Goal: Task Accomplishment & Management: Manage account settings

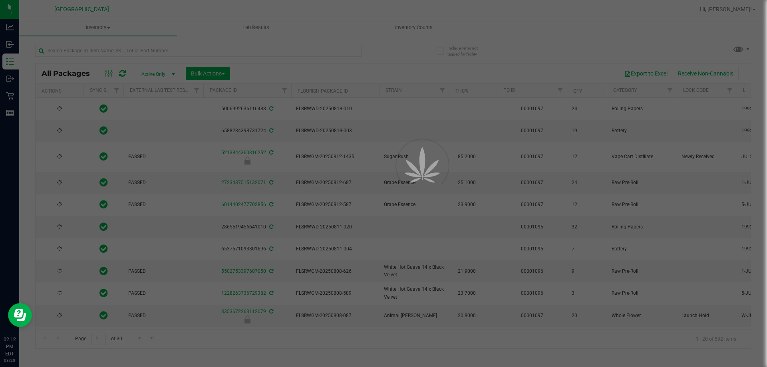
click at [125, 53] on div at bounding box center [383, 183] width 767 height 367
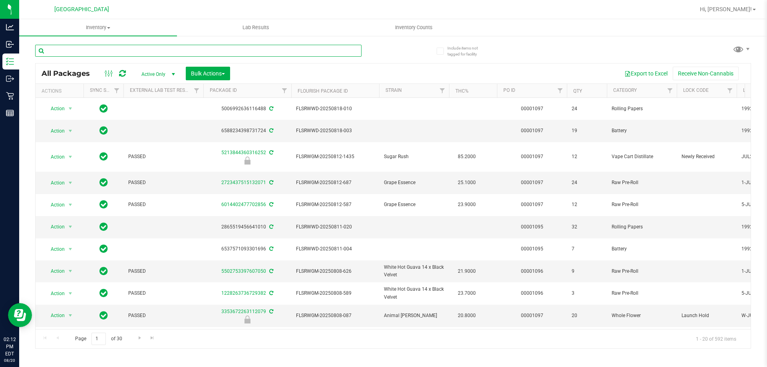
click at [159, 50] on input "text" at bounding box center [198, 51] width 326 height 12
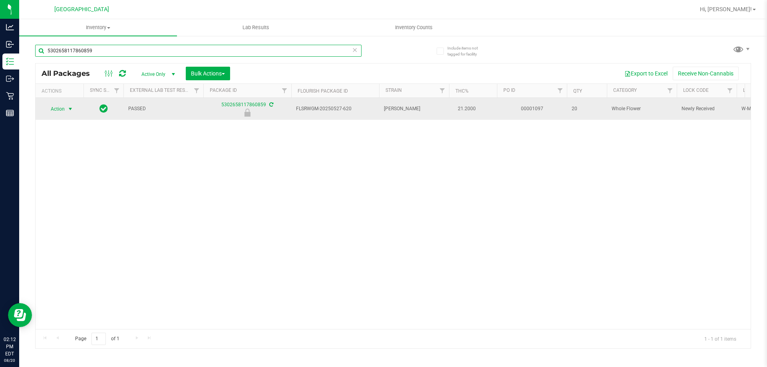
type input "5302658117860859"
click at [70, 109] on span "select" at bounding box center [70, 109] width 6 height 6
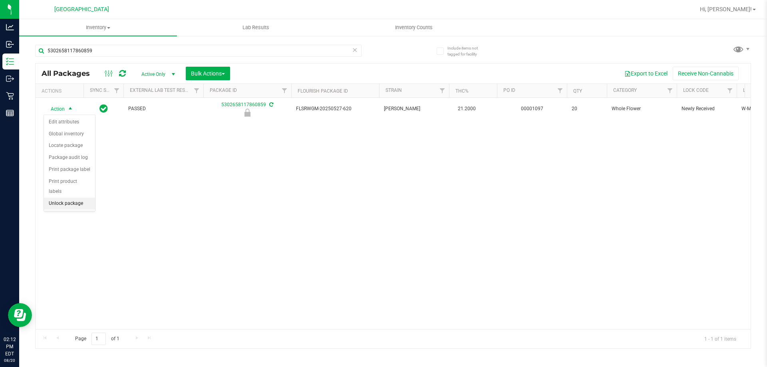
click at [80, 198] on li "Unlock package" at bounding box center [69, 204] width 51 height 12
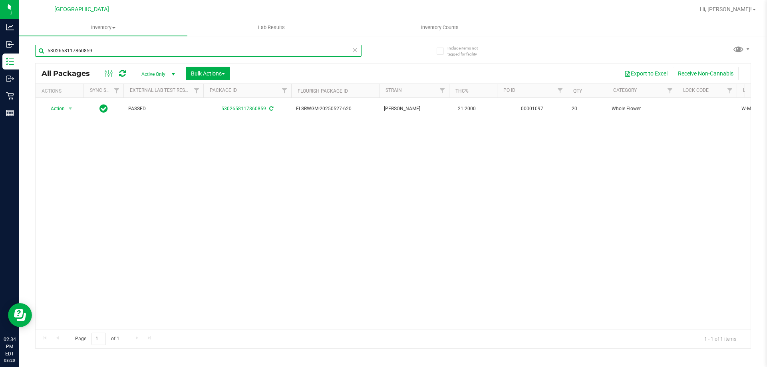
click at [101, 51] on input "5302658117860859" at bounding box center [198, 51] width 326 height 12
type input "5"
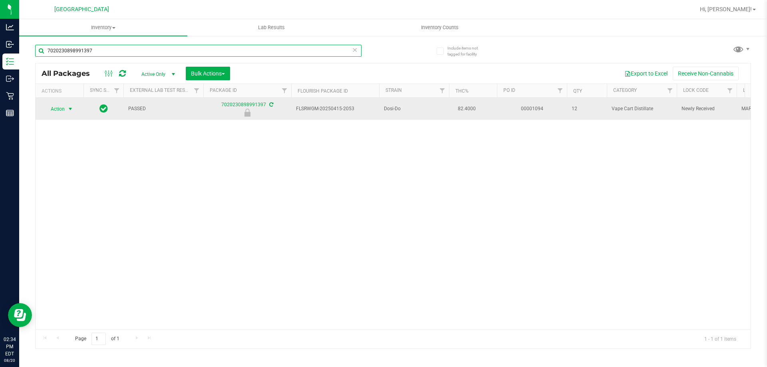
type input "7020230898991397"
click at [70, 106] on span "select" at bounding box center [70, 109] width 6 height 6
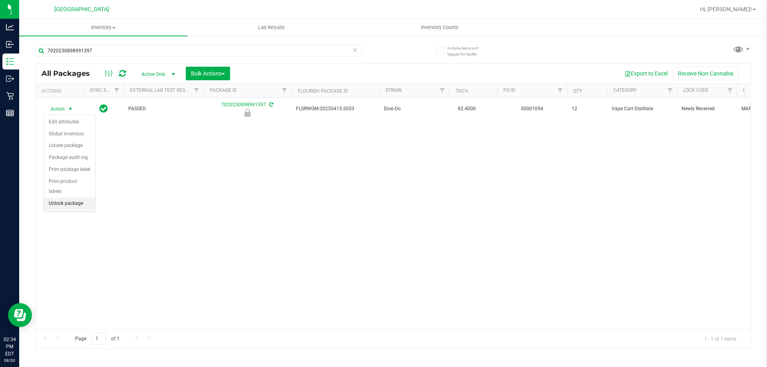
click at [75, 198] on li "Unlock package" at bounding box center [69, 204] width 51 height 12
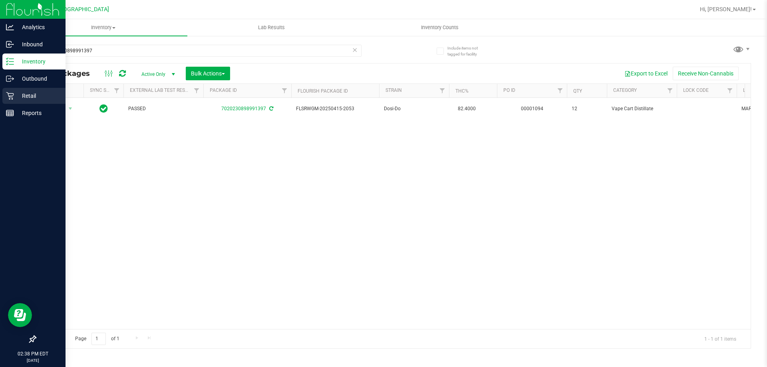
click at [18, 97] on p "Retail" at bounding box center [38, 96] width 48 height 10
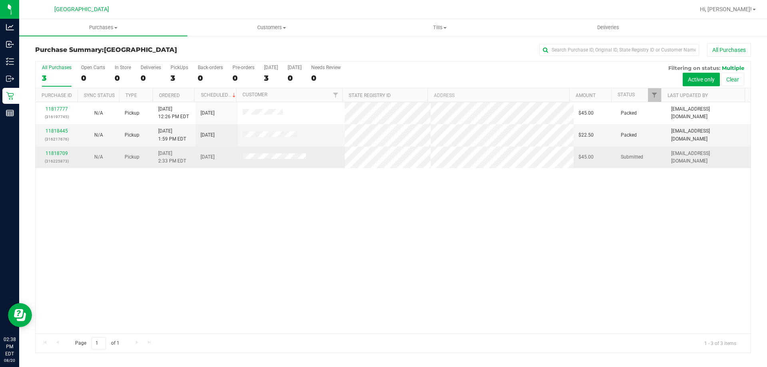
click at [49, 150] on div "11818709 (316225873)" at bounding box center [56, 157] width 32 height 15
click at [54, 151] on link "11818709" at bounding box center [57, 154] width 22 height 6
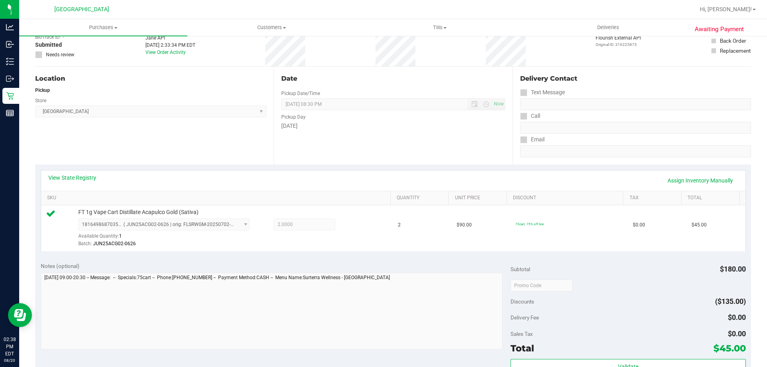
scroll to position [120, 0]
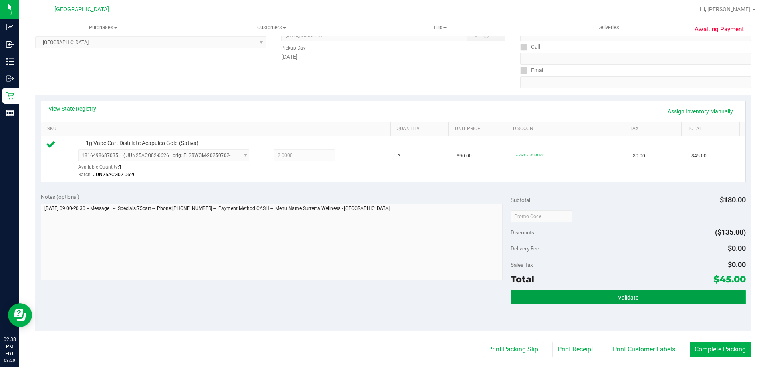
click at [598, 295] on button "Validate" at bounding box center [628, 297] width 235 height 14
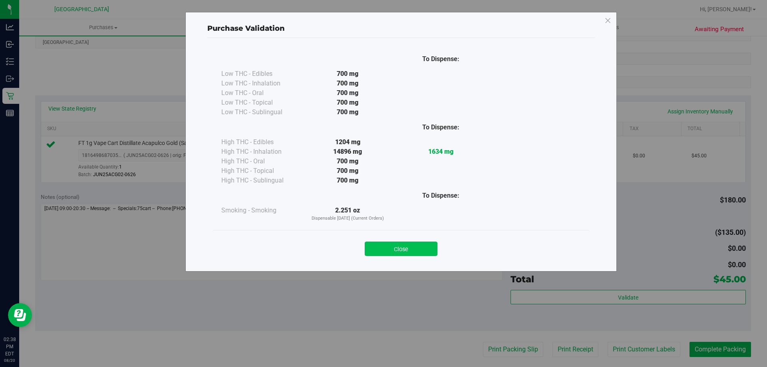
click at [400, 247] on button "Close" at bounding box center [401, 249] width 73 height 14
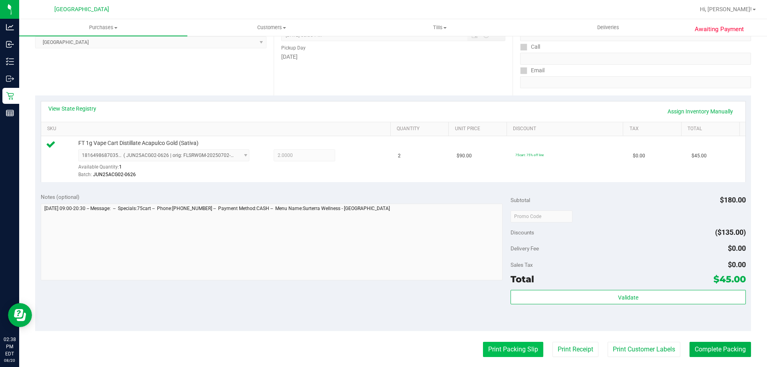
click at [501, 347] on button "Print Packing Slip" at bounding box center [513, 349] width 60 height 15
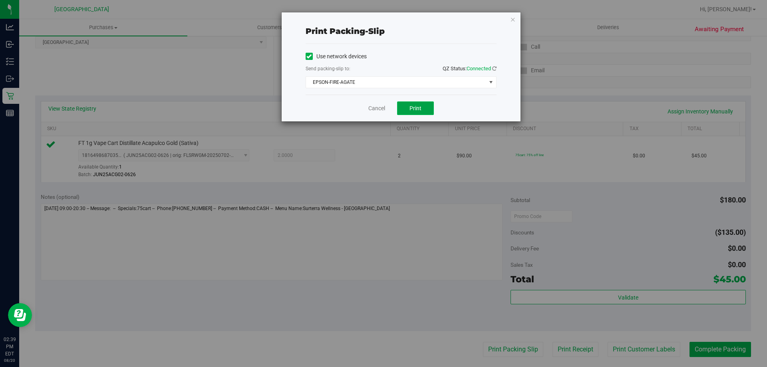
click at [418, 113] on button "Print" at bounding box center [415, 108] width 37 height 14
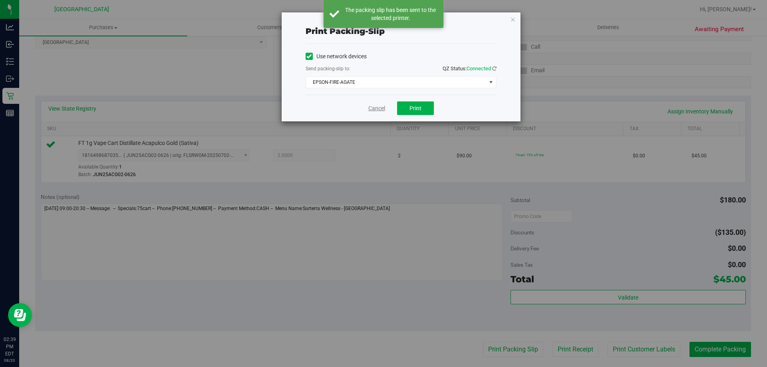
click at [375, 109] on link "Cancel" at bounding box center [376, 108] width 17 height 8
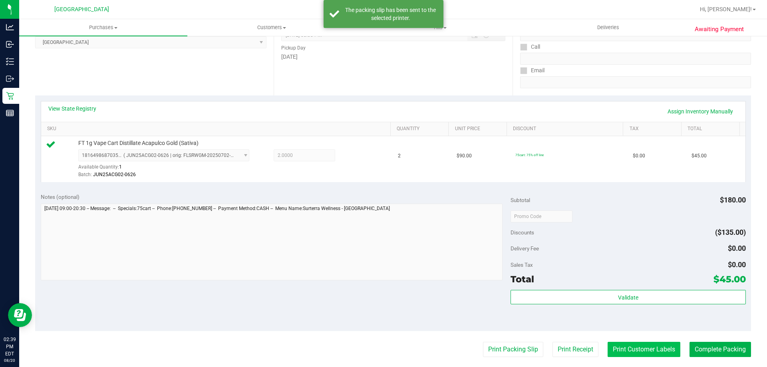
click at [653, 350] on button "Print Customer Labels" at bounding box center [644, 349] width 73 height 15
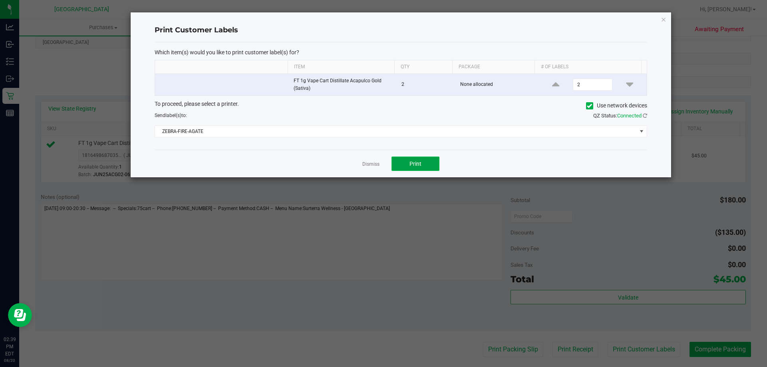
click at [425, 167] on button "Print" at bounding box center [416, 164] width 48 height 14
click at [366, 162] on link "Dismiss" at bounding box center [370, 164] width 17 height 7
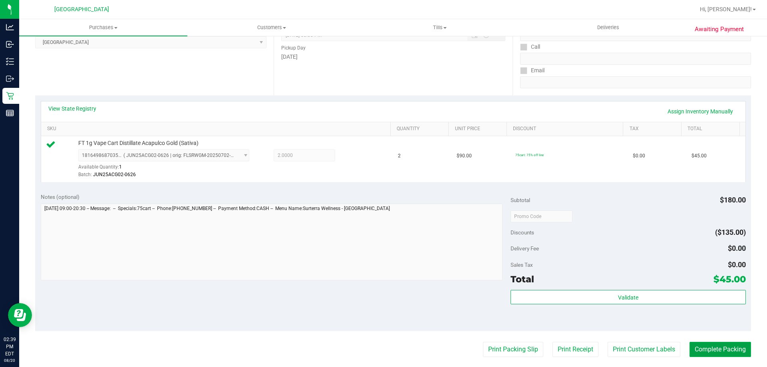
click at [704, 348] on button "Complete Packing" at bounding box center [721, 349] width 62 height 15
